Goal: Communication & Community: Answer question/provide support

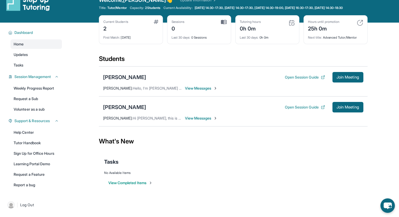
scroll to position [11, 0]
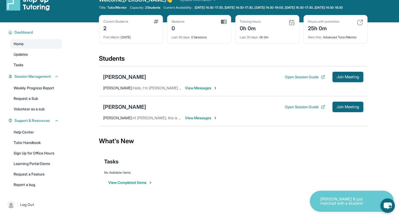
click at [194, 121] on span "View Messages" at bounding box center [201, 117] width 33 height 5
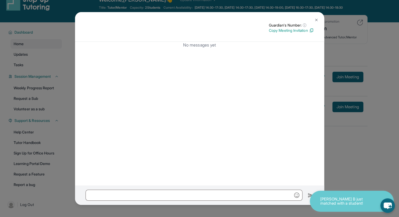
click at [316, 19] on img at bounding box center [317, 20] width 4 height 4
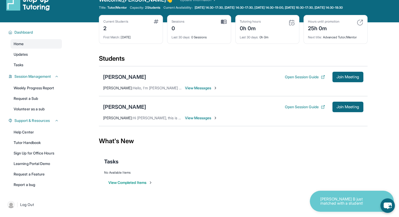
click at [124, 120] on span "Chandra Thara :" at bounding box center [118, 118] width 30 height 4
click at [217, 120] on img at bounding box center [216, 118] width 4 height 4
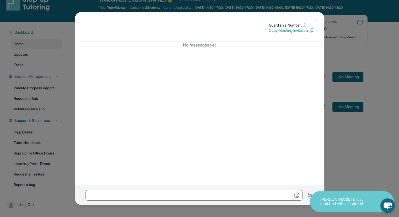
scroll to position [0, 0]
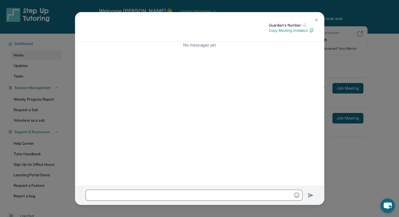
click at [315, 18] on img at bounding box center [317, 20] width 4 height 4
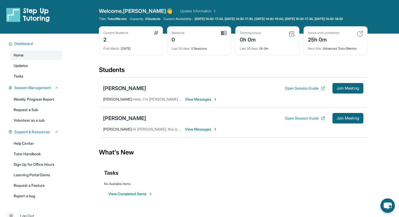
click at [200, 132] on span "View Messages" at bounding box center [201, 129] width 33 height 5
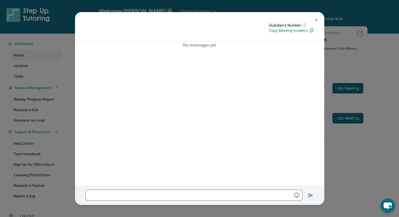
click at [316, 20] on img at bounding box center [317, 20] width 4 height 4
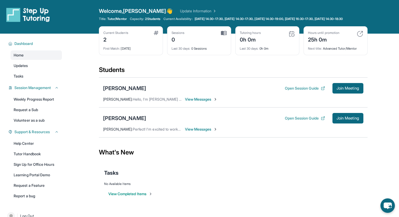
click at [199, 102] on span "View Messages" at bounding box center [201, 99] width 33 height 5
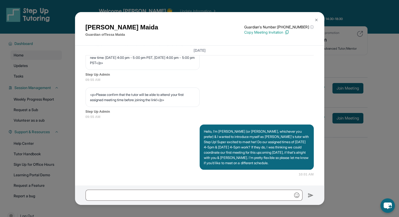
scroll to position [319, 0]
click at [359, 164] on div "[PERSON_NAME] Guardian of [PERSON_NAME] Guardian's Number: [PHONE_NUMBER] ⓘ Thi…" at bounding box center [199, 108] width 399 height 217
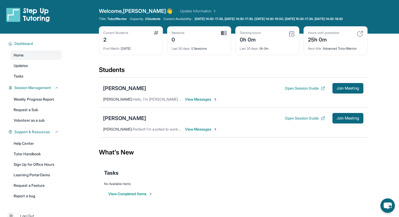
click at [201, 132] on span "View Messages" at bounding box center [201, 129] width 33 height 5
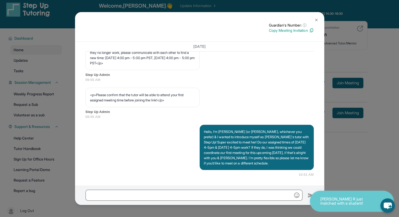
scroll to position [1, 0]
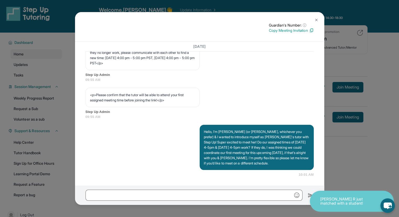
click at [353, 167] on div "Guardian's Number: ⓘ This isn't the guardian's real number — it's a private for…" at bounding box center [199, 108] width 399 height 217
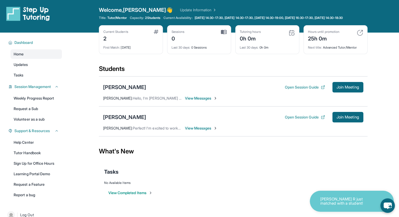
click at [198, 131] on span "View Messages" at bounding box center [201, 128] width 33 height 5
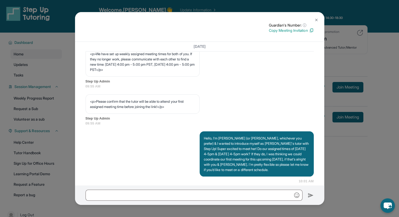
scroll to position [294, 0]
click at [318, 17] on button at bounding box center [317, 20] width 11 height 11
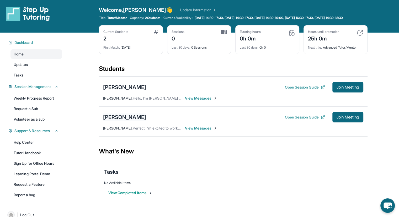
click at [109, 120] on div "[PERSON_NAME]" at bounding box center [124, 116] width 43 height 7
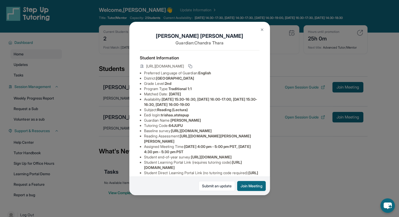
click at [169, 107] on span "[DATE] 15:30-16:30, [DATE] 16:00-17:00, [DATE] 15:30-16:30, [DATE] 16:00-19:00" at bounding box center [200, 102] width 113 height 10
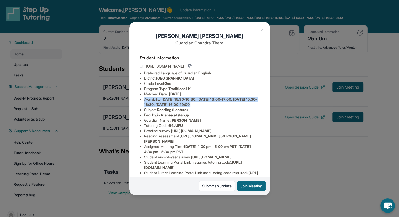
click at [169, 107] on span "[DATE] 15:30-16:30, [DATE] 16:00-17:00, [DATE] 15:30-16:30, [DATE] 16:00-19:00" at bounding box center [200, 102] width 113 height 10
click at [171, 123] on li "Guardian Name : [PERSON_NAME]" at bounding box center [202, 120] width 116 height 5
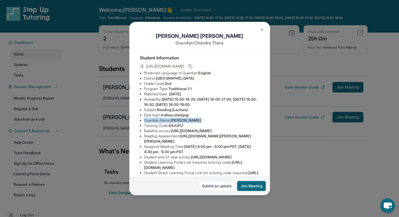
click at [171, 123] on li "Guardian Name : [PERSON_NAME]" at bounding box center [202, 120] width 116 height 5
click at [162, 133] on li "Baseline survey : [URL][DOMAIN_NAME]" at bounding box center [202, 130] width 116 height 5
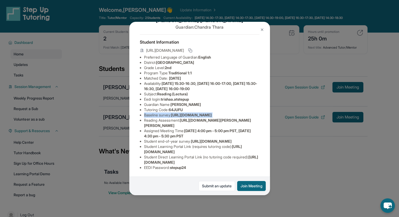
scroll to position [35, 0]
click at [175, 121] on li "Reading Assessment : [URL][DOMAIN_NAME][PERSON_NAME][PERSON_NAME]" at bounding box center [202, 123] width 116 height 11
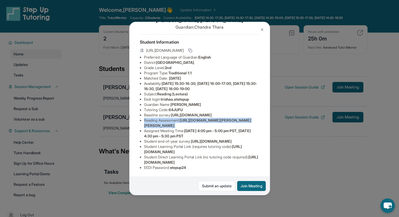
click at [175, 121] on li "Reading Assessment : [URL][DOMAIN_NAME][PERSON_NAME][PERSON_NAME]" at bounding box center [202, 123] width 116 height 11
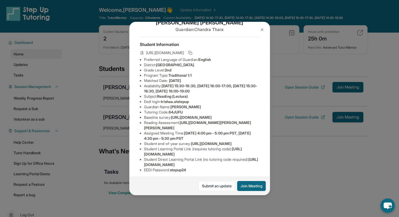
scroll to position [14, 0]
click at [263, 29] on img at bounding box center [262, 30] width 4 height 4
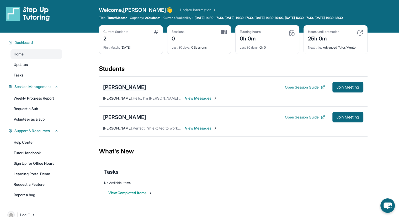
click at [116, 91] on div "[PERSON_NAME]" at bounding box center [124, 87] width 43 height 7
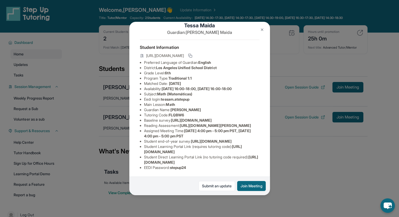
scroll to position [42, 0]
click at [300, 170] on div "[PERSON_NAME] Guardian: [PERSON_NAME] Student Information [URL][DOMAIN_NAME] Pr…" at bounding box center [199, 108] width 399 height 217
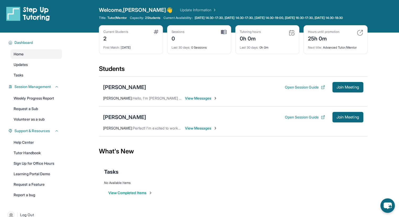
click at [120, 120] on div "[PERSON_NAME]" at bounding box center [124, 116] width 43 height 7
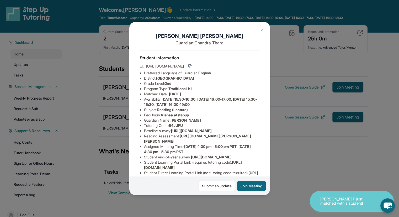
click at [263, 29] on img at bounding box center [262, 30] width 4 height 4
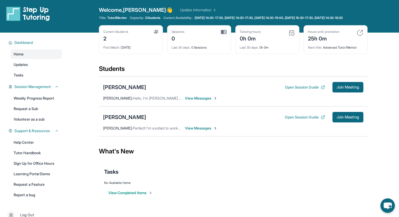
click at [194, 131] on span "View Messages" at bounding box center [201, 128] width 33 height 5
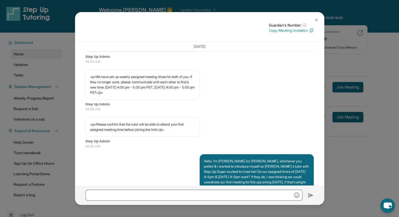
scroll to position [296, 0]
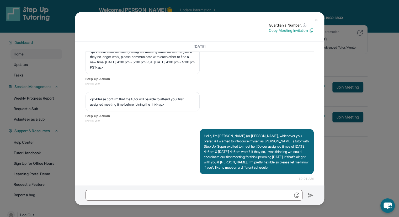
click at [341, 160] on div "Guardian's Number: ⓘ This isn't the guardian's real number — it's a private for…" at bounding box center [199, 108] width 399 height 217
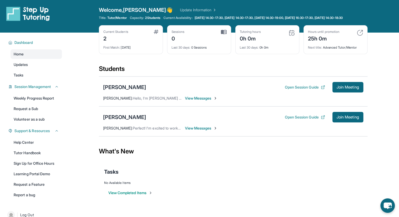
click at [104, 42] on div "2" at bounding box center [115, 38] width 25 height 8
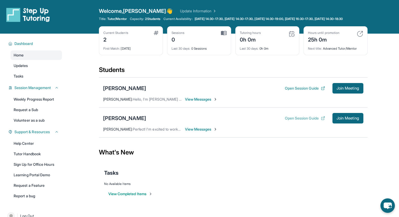
click at [295, 121] on button "Open Session Guide" at bounding box center [305, 118] width 40 height 5
click at [115, 92] on div "[PERSON_NAME]" at bounding box center [124, 88] width 43 height 7
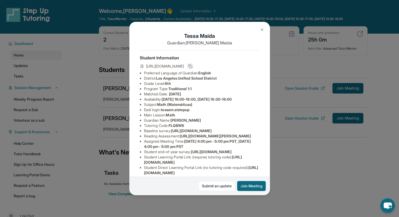
click at [193, 68] on icon at bounding box center [190, 66] width 4 height 4
drag, startPoint x: 221, startPoint y: 70, endPoint x: 144, endPoint y: 68, distance: 77.5
click at [144, 68] on div "[URL][DOMAIN_NAME]" at bounding box center [200, 66] width 120 height 7
click at [262, 30] on img at bounding box center [262, 30] width 4 height 4
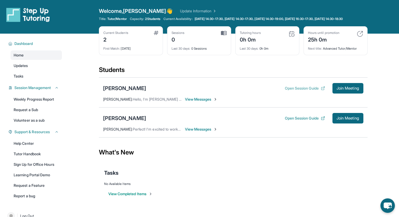
click at [315, 91] on button "Open Session Guide" at bounding box center [305, 88] width 40 height 5
